Goal: Navigation & Orientation: Understand site structure

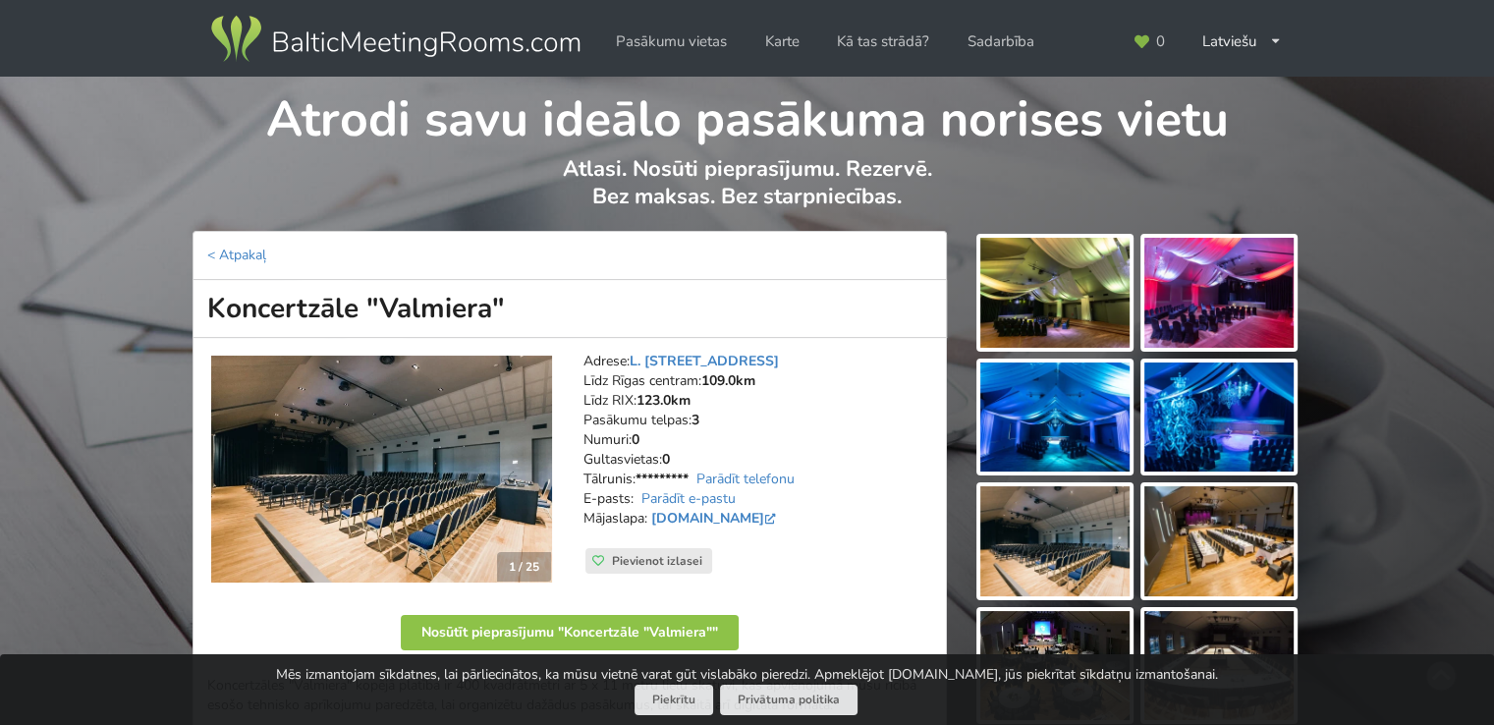
click at [378, 35] on img at bounding box center [395, 39] width 376 height 55
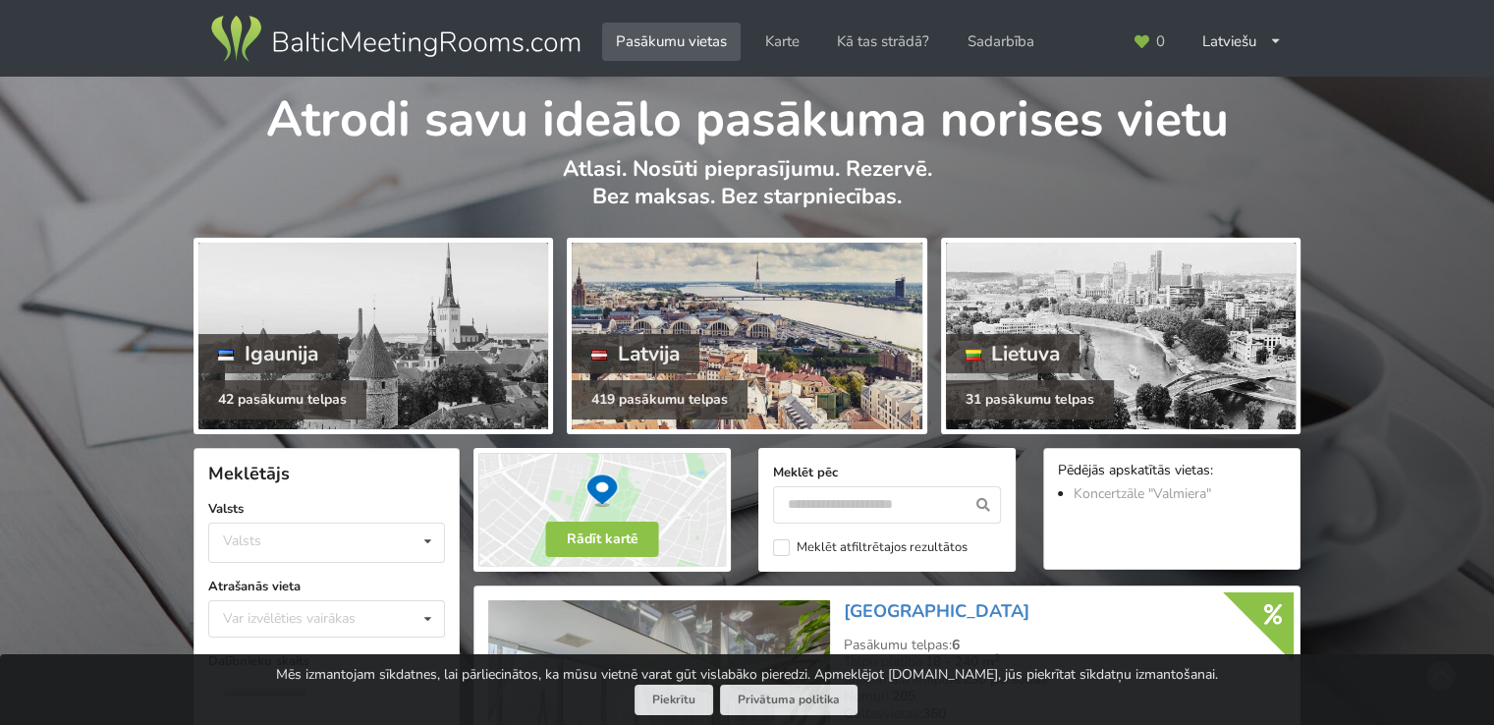
click at [771, 296] on div at bounding box center [747, 336] width 350 height 187
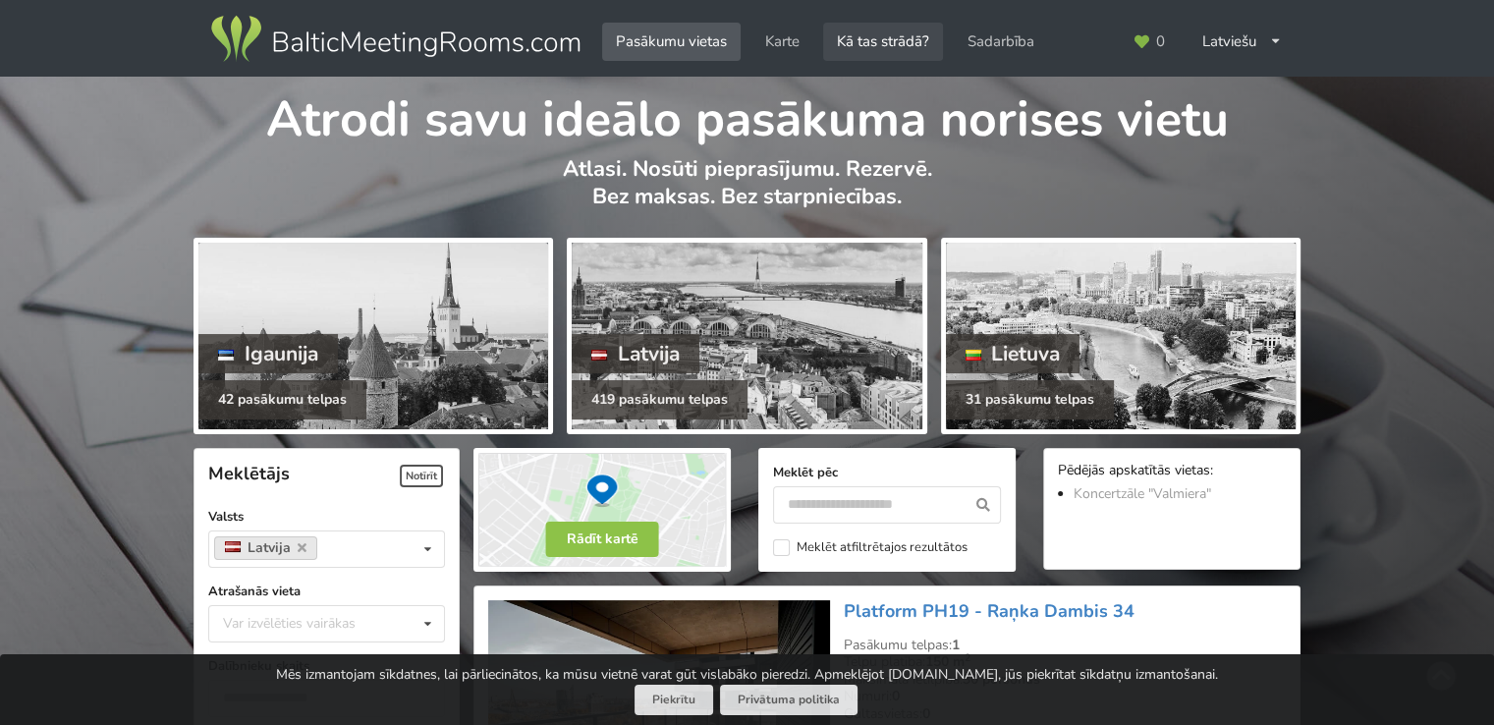
click at [887, 40] on link "Kā tas strādā?" at bounding box center [883, 42] width 120 height 38
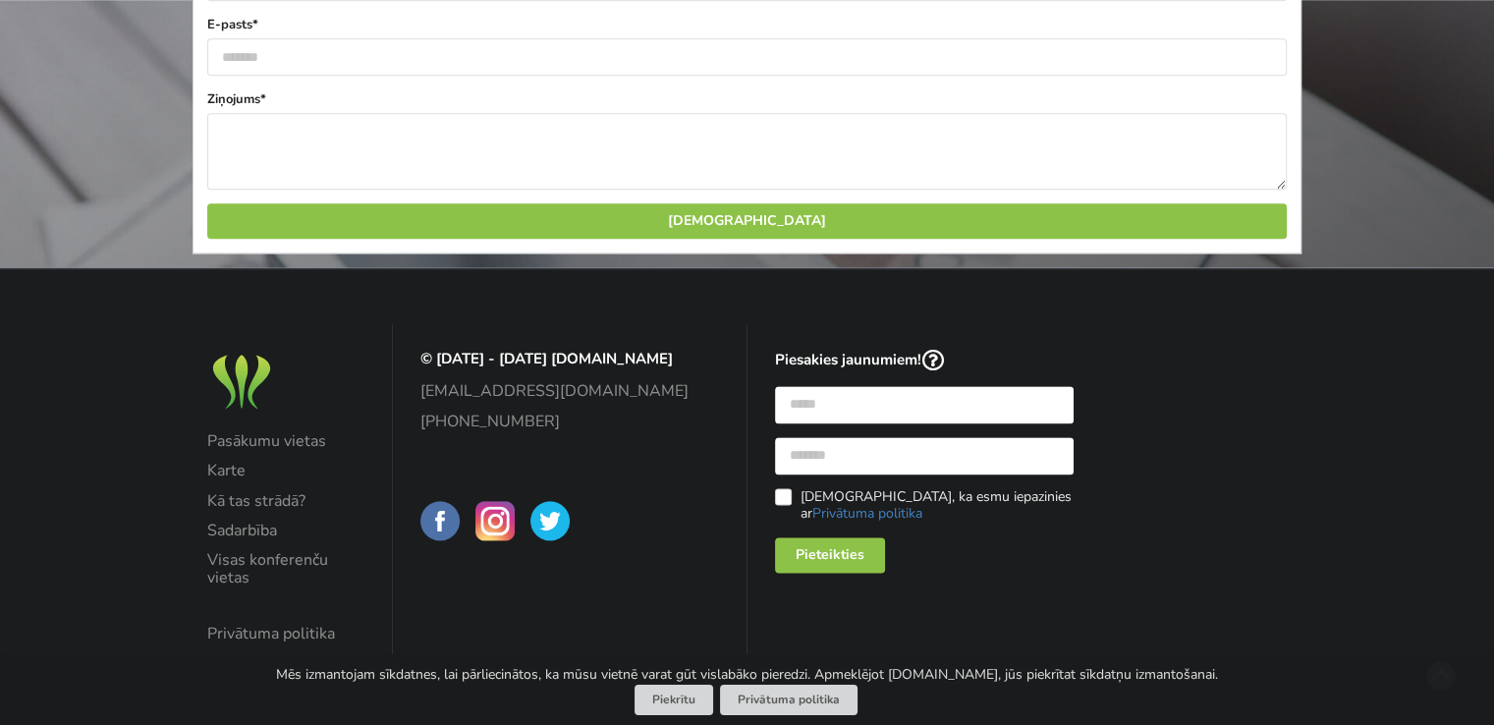
scroll to position [2487, 0]
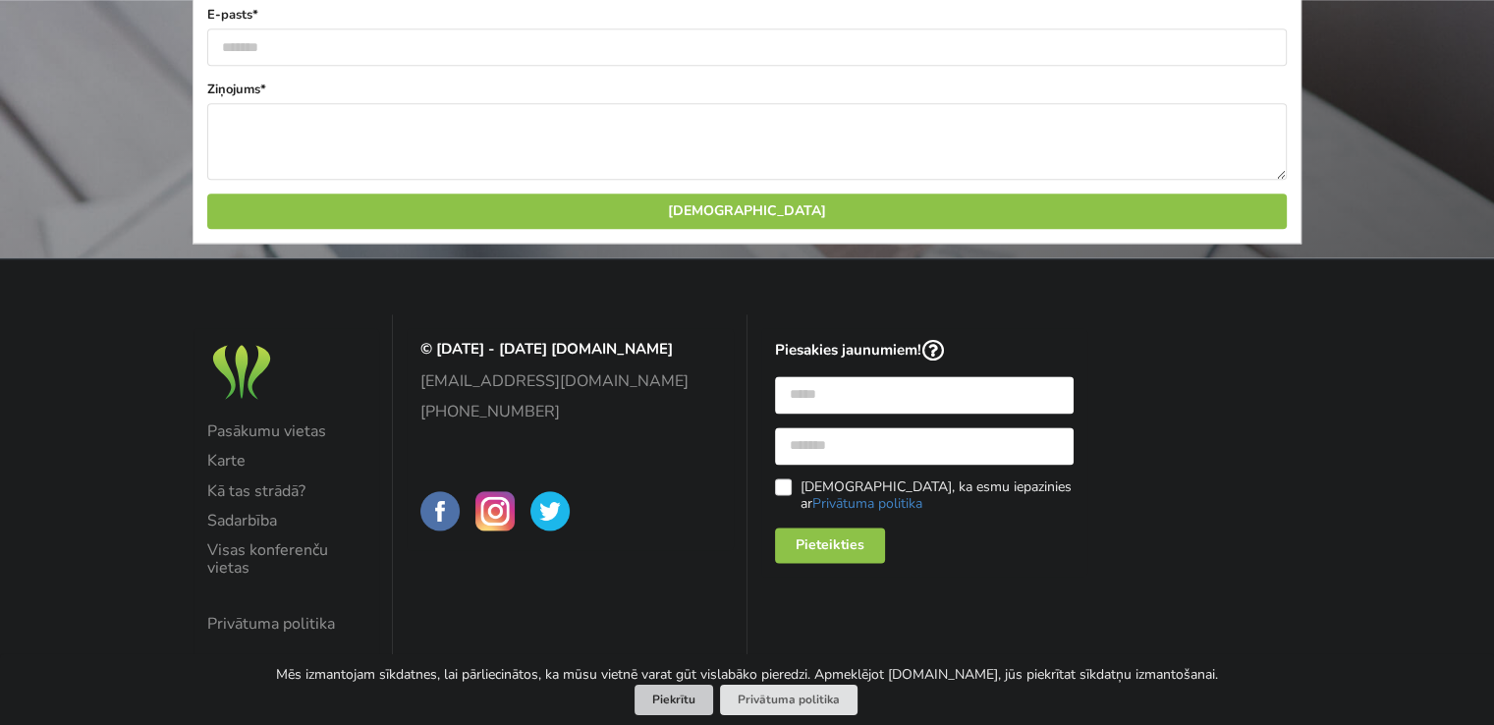
click at [662, 702] on button "Piekrītu" at bounding box center [673, 700] width 79 height 30
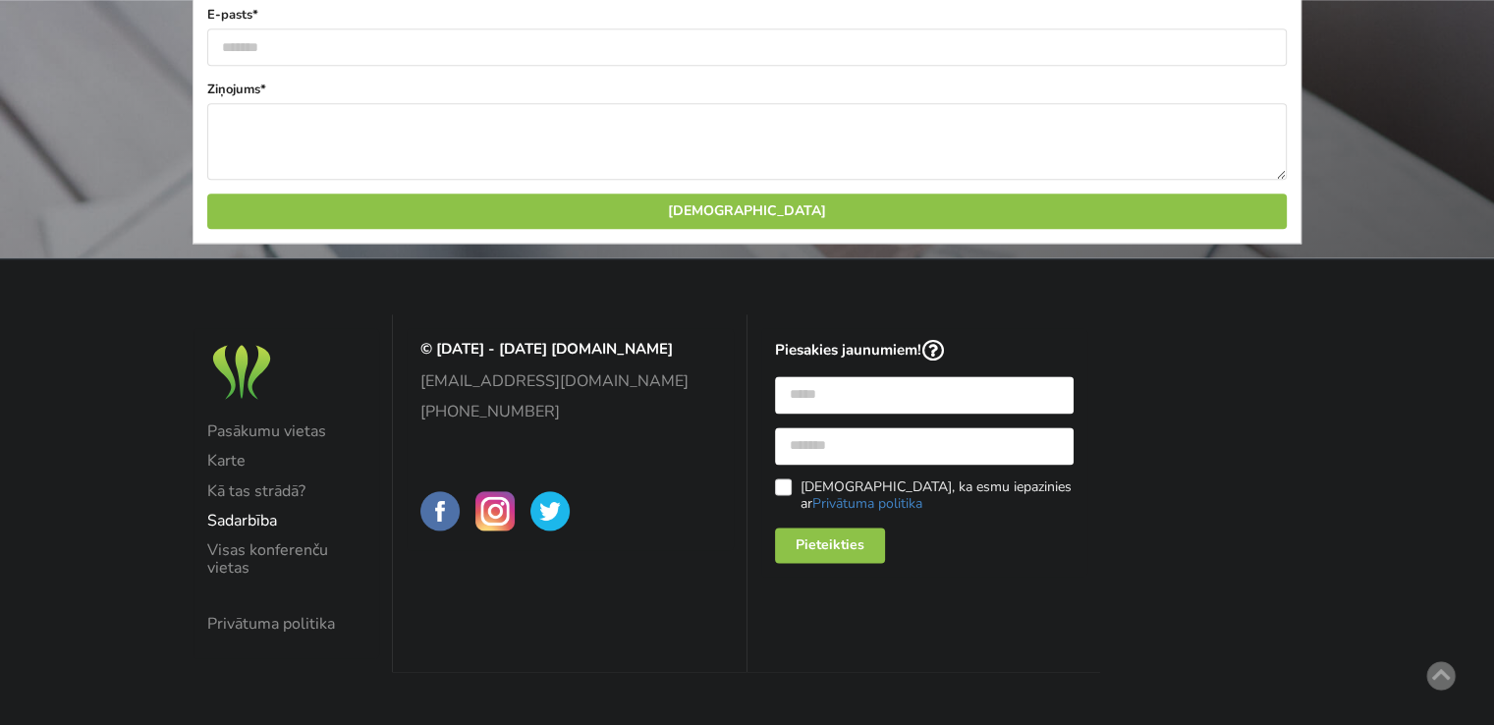
click at [240, 512] on link "Sadarbība" at bounding box center [286, 521] width 158 height 18
